Goal: Task Accomplishment & Management: Use online tool/utility

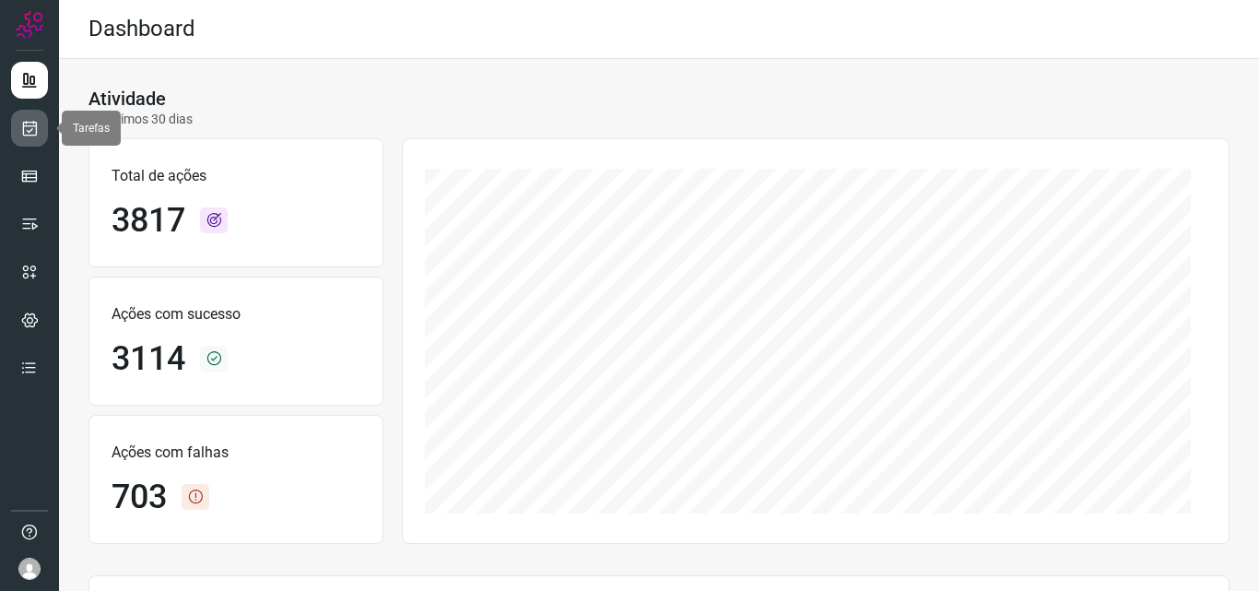
click at [24, 124] on icon at bounding box center [29, 128] width 19 height 18
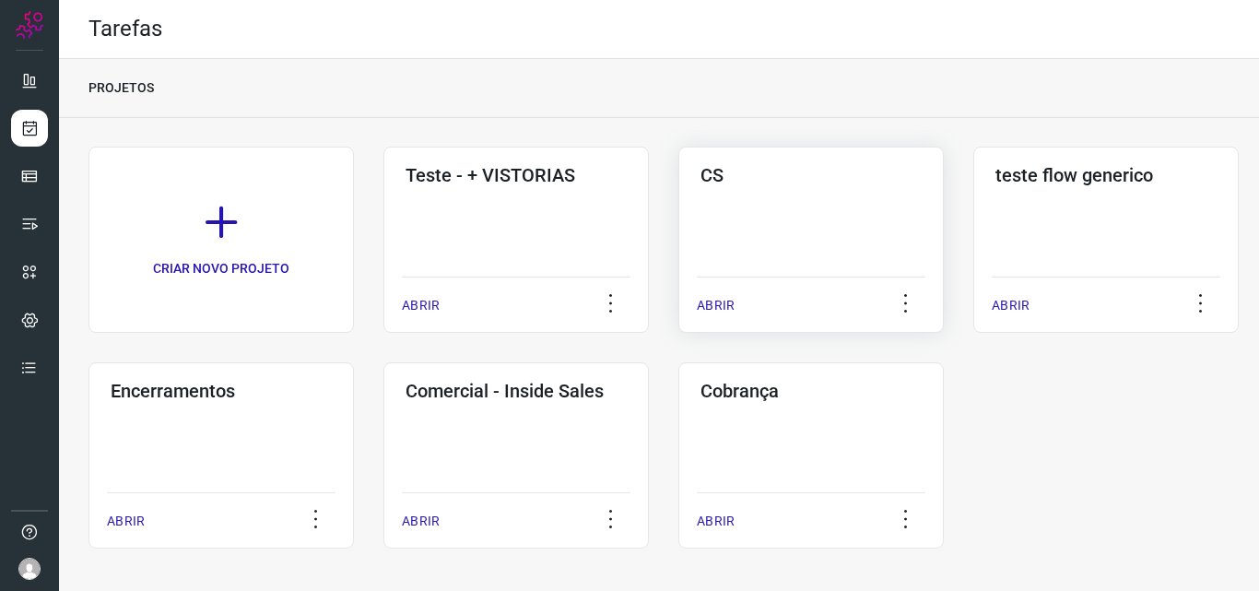
click at [973, 206] on div "CS ABRIR" at bounding box center [1105, 240] width 265 height 186
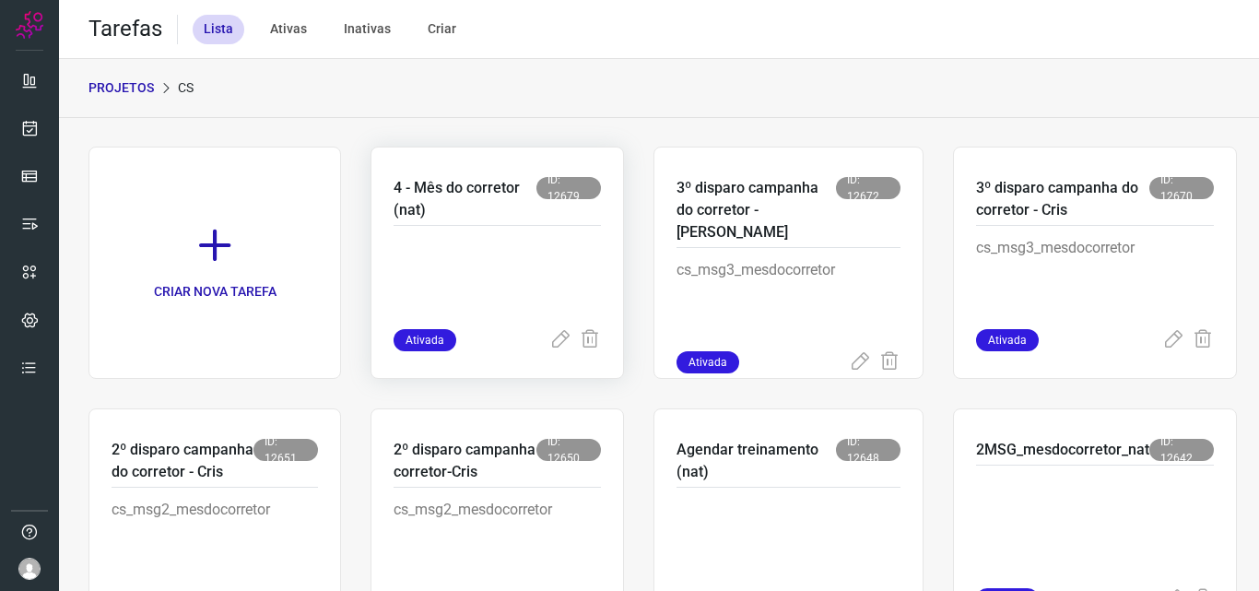
click at [468, 191] on p "4 - Mês do corretor (nat)" at bounding box center [465, 199] width 143 height 44
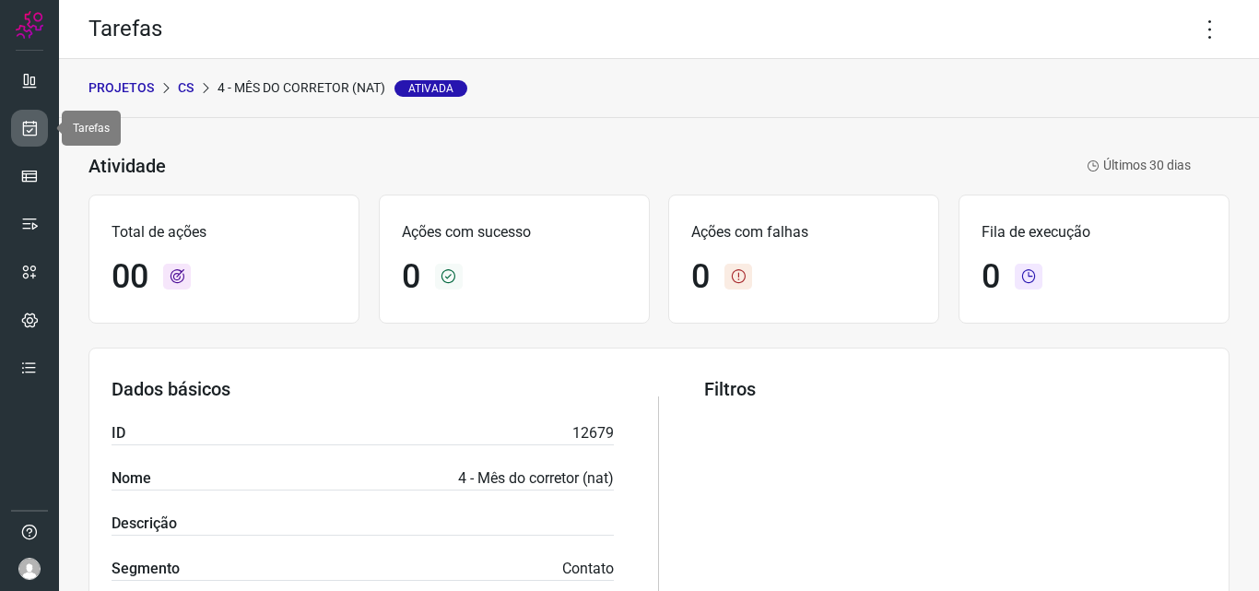
click at [29, 130] on icon at bounding box center [29, 128] width 19 height 18
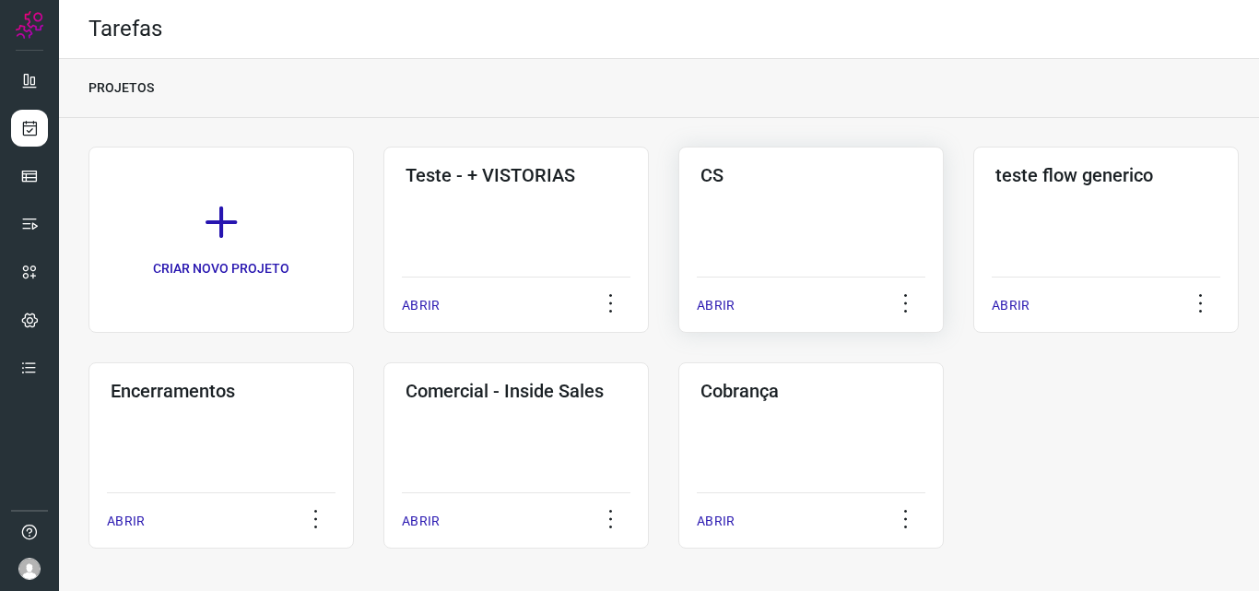
click at [781, 164] on h3 "CS" at bounding box center [811, 175] width 221 height 22
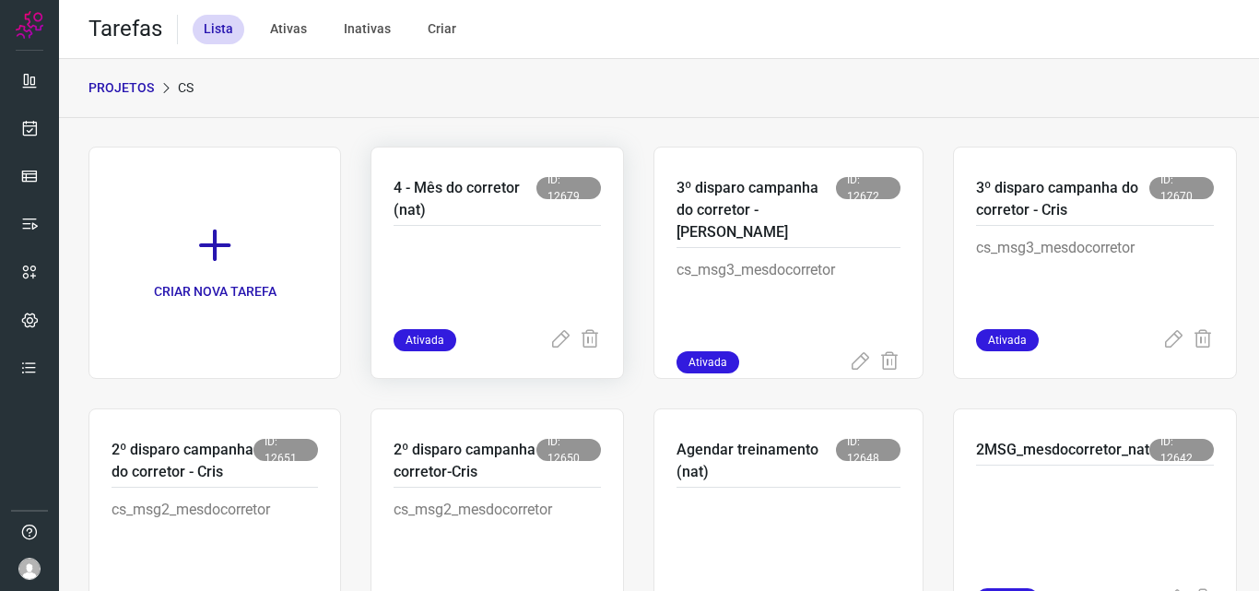
click at [513, 241] on p at bounding box center [497, 283] width 207 height 92
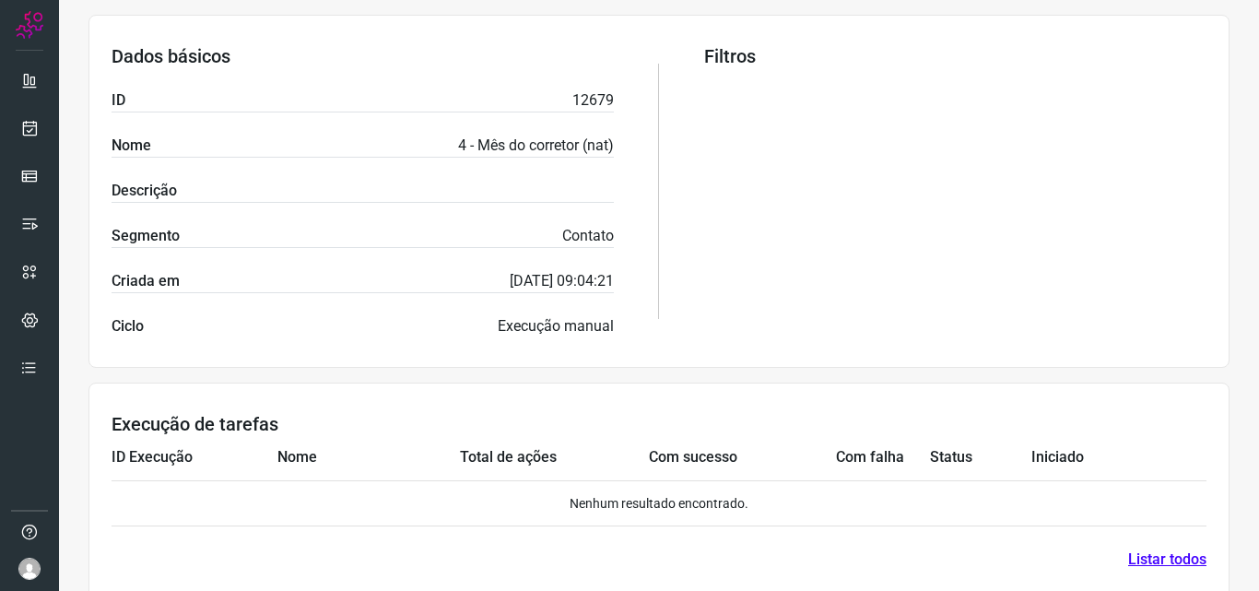
scroll to position [361, 0]
